Goal: Task Accomplishment & Management: Use online tool/utility

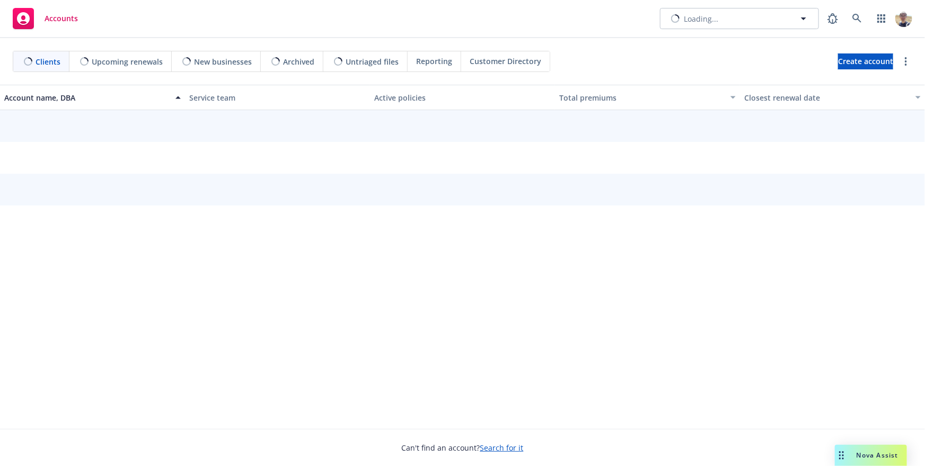
type input "[PERSON_NAME]"
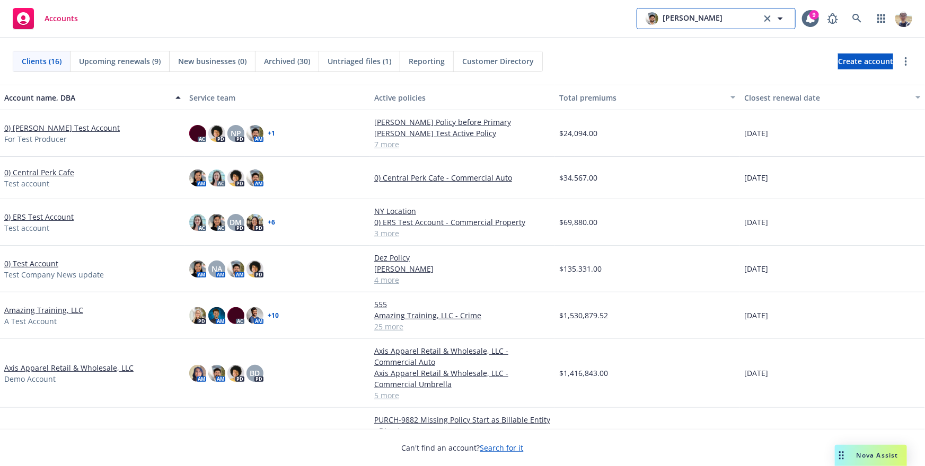
click at [726, 17] on button "[PERSON_NAME]" at bounding box center [715, 18] width 159 height 21
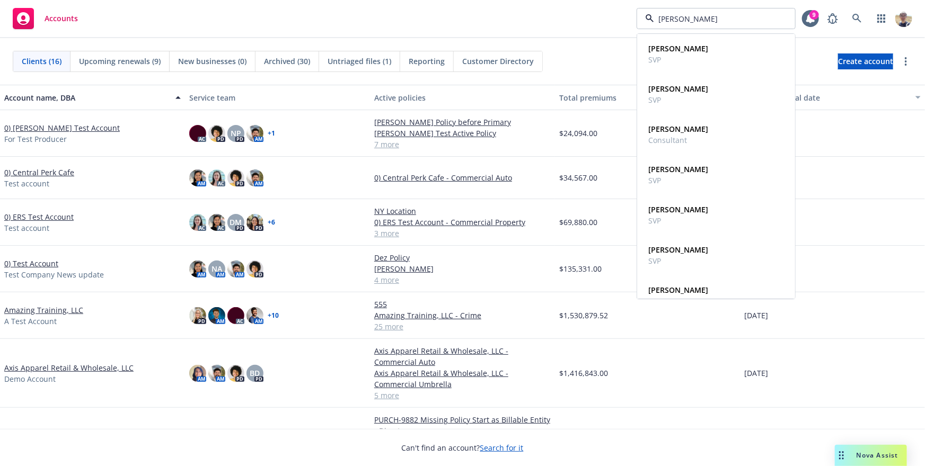
type input "[PERSON_NAME]"
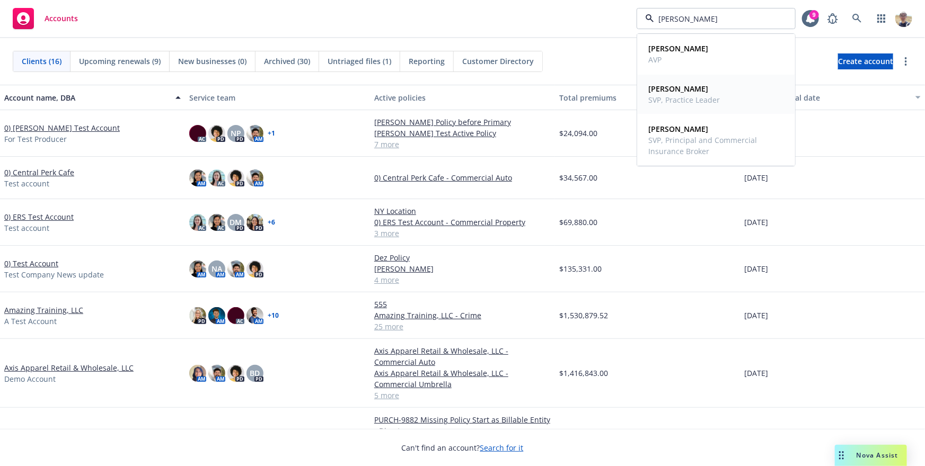
click at [707, 91] on span "Scott Gaddy" at bounding box center [684, 88] width 72 height 11
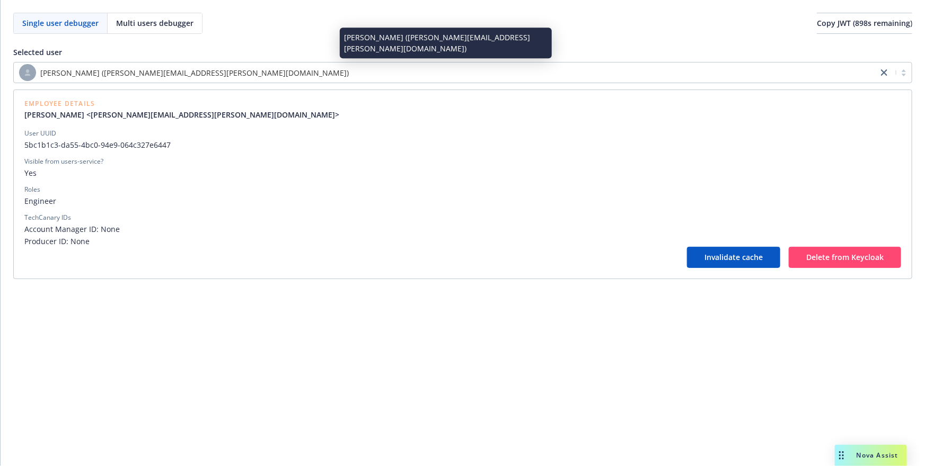
click at [113, 72] on span "[PERSON_NAME] ([PERSON_NAME][EMAIL_ADDRESS][PERSON_NAME][DOMAIN_NAME])" at bounding box center [194, 72] width 308 height 11
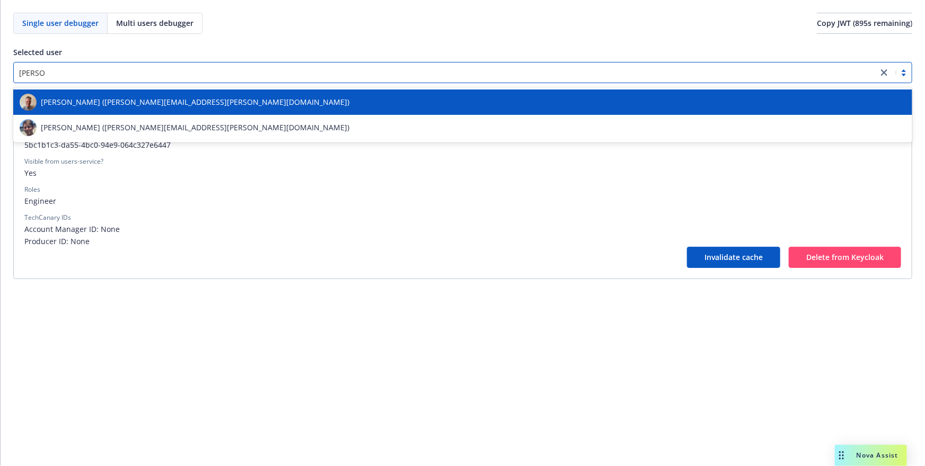
type input "[PERSON_NAME]"
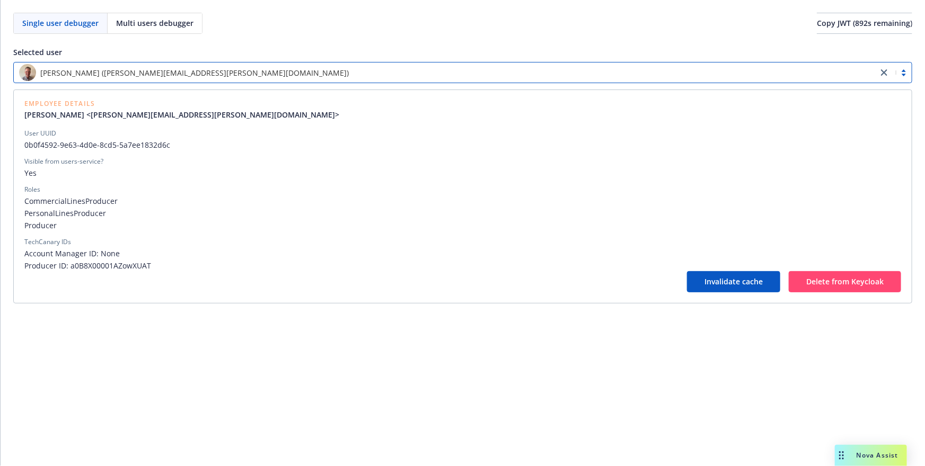
click at [76, 203] on span "CommercialLinesProducer" at bounding box center [462, 201] width 876 height 11
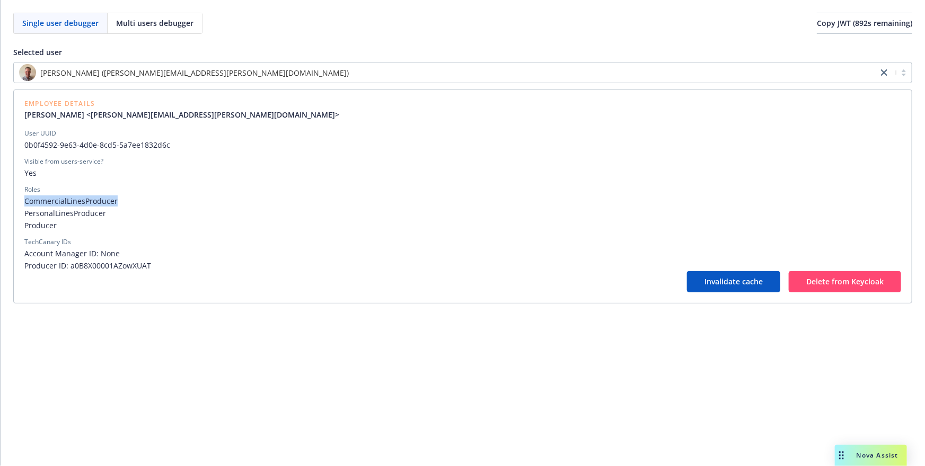
click at [76, 203] on span "CommercialLinesProducer" at bounding box center [462, 201] width 876 height 11
click at [96, 214] on span "PersonalLinesProducer" at bounding box center [462, 213] width 876 height 11
click at [180, 223] on span "Producer" at bounding box center [462, 225] width 876 height 11
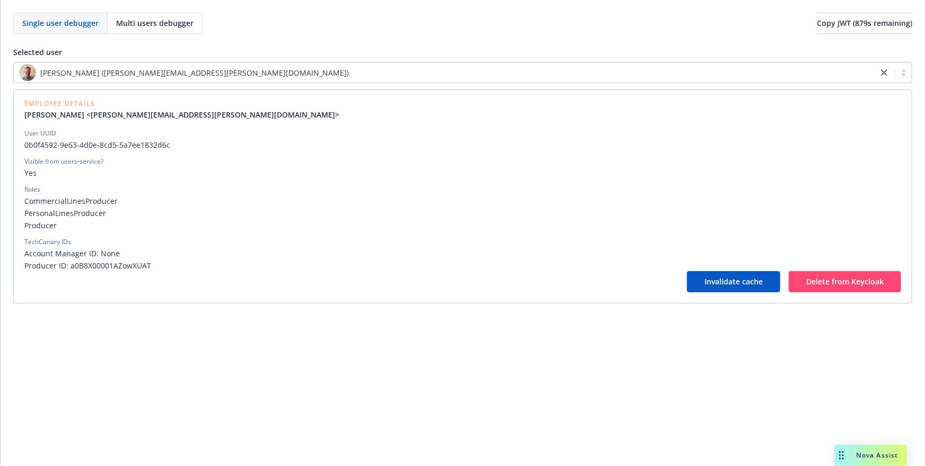
click at [180, 223] on span "Producer" at bounding box center [462, 225] width 876 height 11
